Goal: Task Accomplishment & Management: Manage account settings

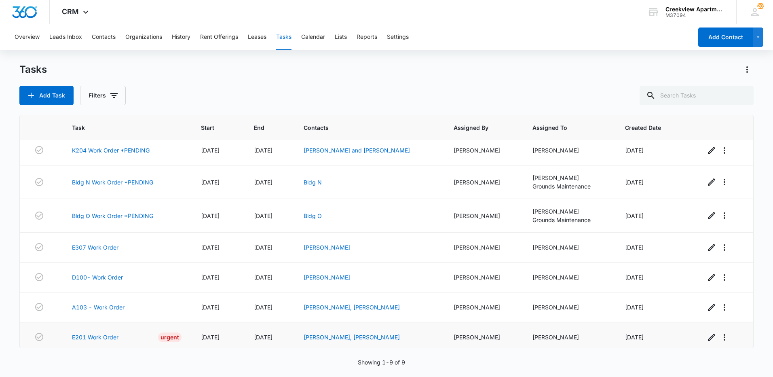
scroll to position [69, 0]
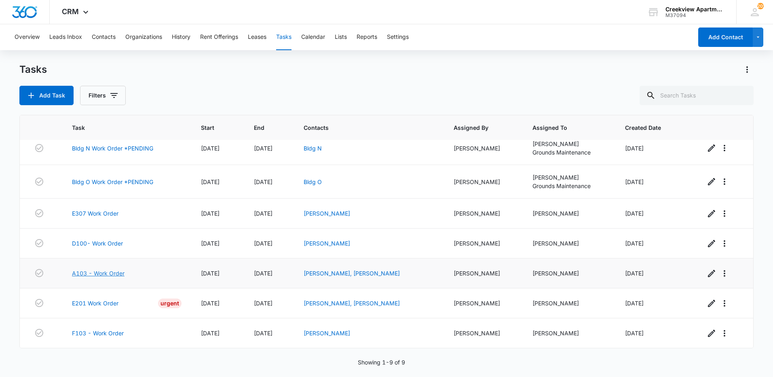
click at [91, 276] on link "A103 - Work Order" at bounding box center [98, 273] width 53 height 8
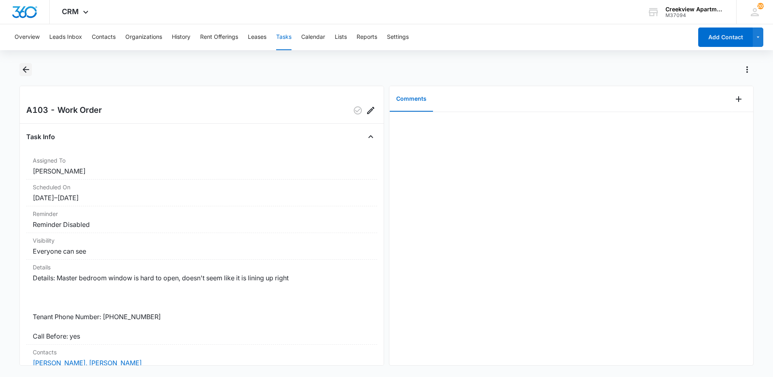
click at [27, 64] on button "Back" at bounding box center [25, 69] width 13 height 13
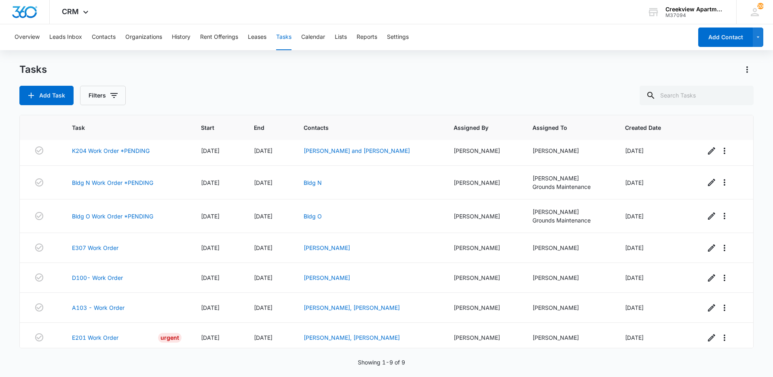
scroll to position [69, 0]
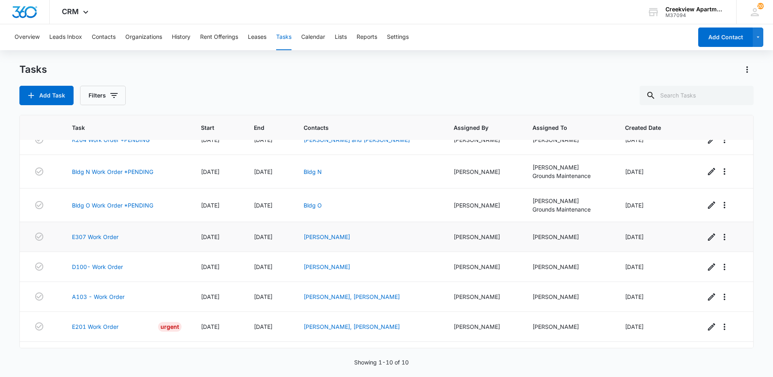
scroll to position [99, 0]
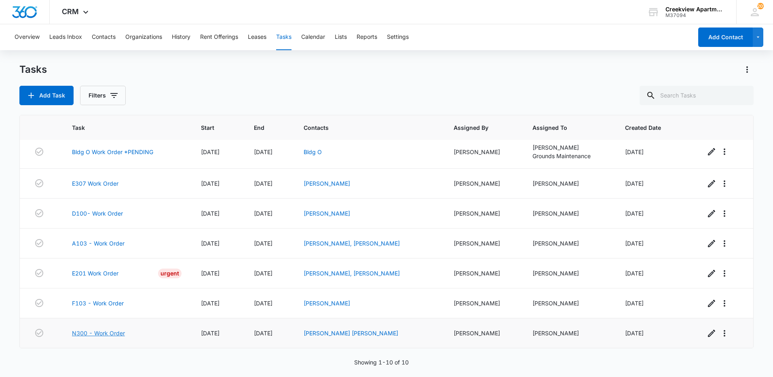
click at [98, 333] on link "N300 - Work Order" at bounding box center [98, 333] width 53 height 8
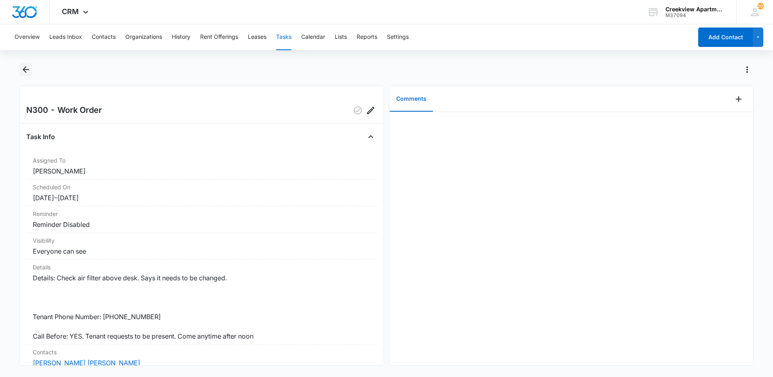
click at [25, 69] on icon "Back" at bounding box center [26, 70] width 10 height 10
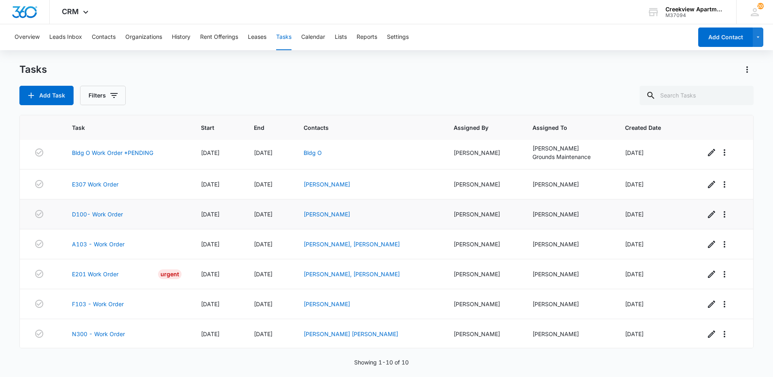
scroll to position [99, 0]
click at [107, 277] on link "E201 Work Order" at bounding box center [95, 273] width 47 height 8
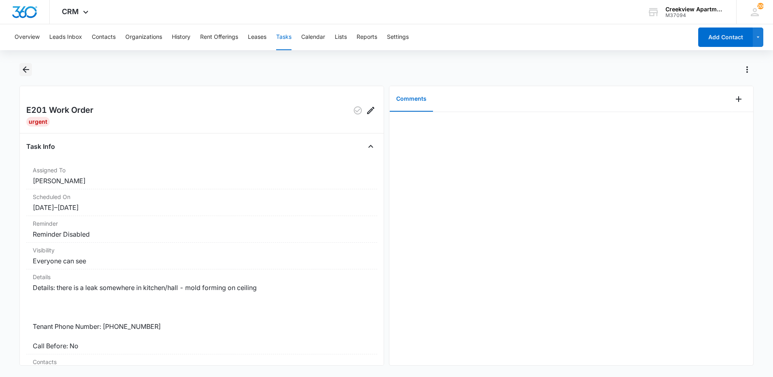
click at [22, 69] on icon "Back" at bounding box center [26, 70] width 10 height 10
